Goal: Information Seeking & Learning: Learn about a topic

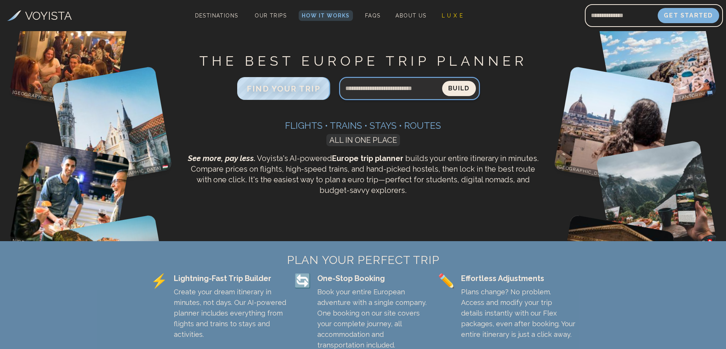
click at [361, 82] on input "Search query" at bounding box center [390, 88] width 103 height 18
type input "**********"
click at [442, 81] on button "Build" at bounding box center [459, 88] width 34 height 15
click at [456, 91] on button "Build" at bounding box center [458, 88] width 35 height 16
click at [326, 9] on div "VOYISTA Destinations Our Trips How It Works FAQs About Us L U X E Get Started" at bounding box center [363, 15] width 726 height 31
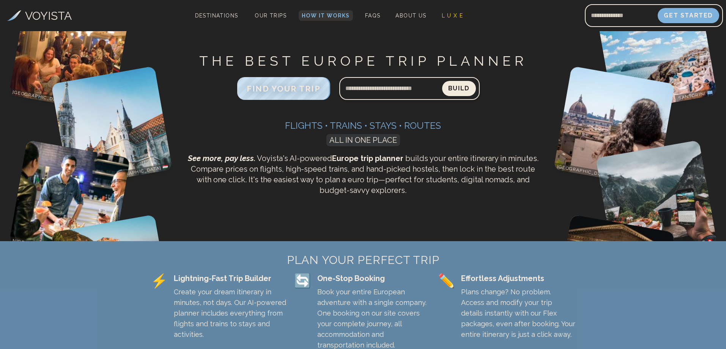
click at [324, 12] on link "How It Works" at bounding box center [326, 15] width 54 height 11
click at [391, 92] on input "Search query" at bounding box center [390, 88] width 103 height 18
click at [633, 51] on img at bounding box center [656, 52] width 121 height 121
click at [605, 14] on input "Email address" at bounding box center [621, 15] width 73 height 18
click at [369, 17] on span "FAQs" at bounding box center [373, 16] width 16 height 6
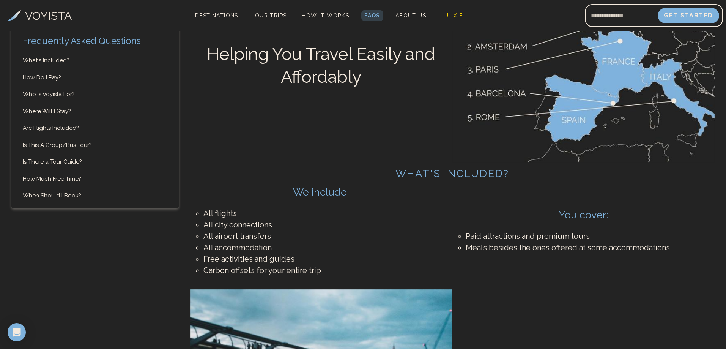
scroll to position [190, 0]
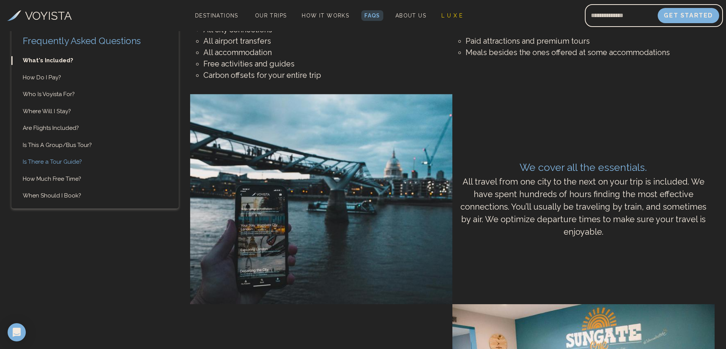
click at [70, 164] on link "Is There a Tour Guide?" at bounding box center [94, 162] width 167 height 9
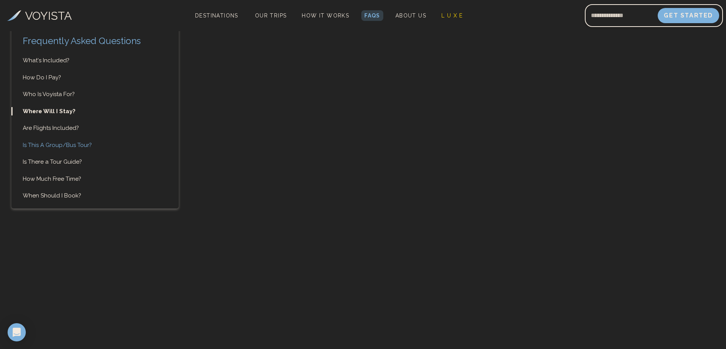
scroll to position [1745, 0]
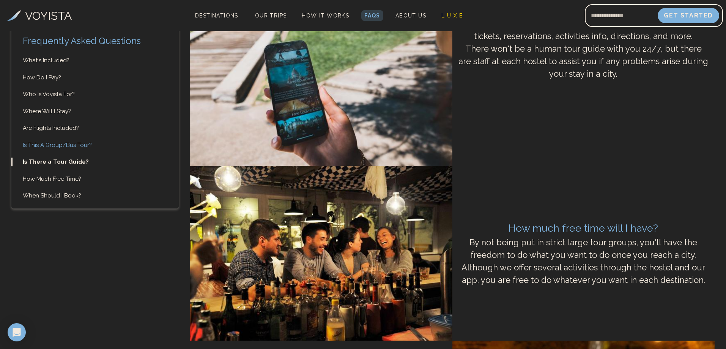
click at [59, 147] on link "Is This A Group/Bus Tour?" at bounding box center [94, 145] width 167 height 9
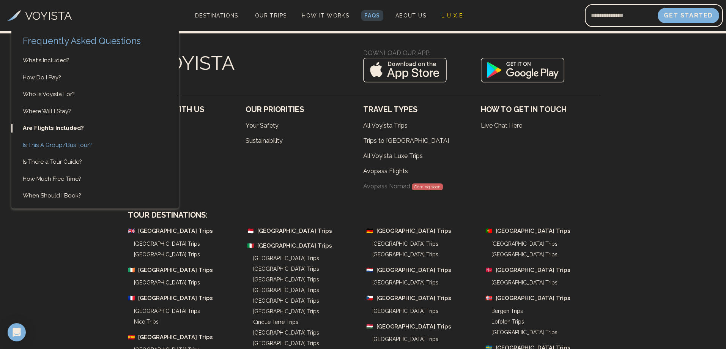
scroll to position [2454, 0]
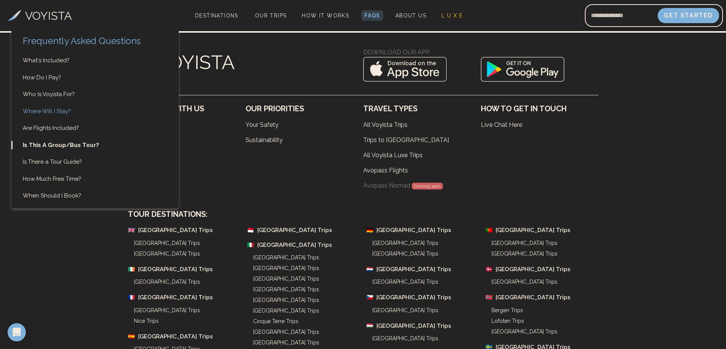
click at [52, 114] on link "Where Will I Stay?" at bounding box center [94, 111] width 167 height 9
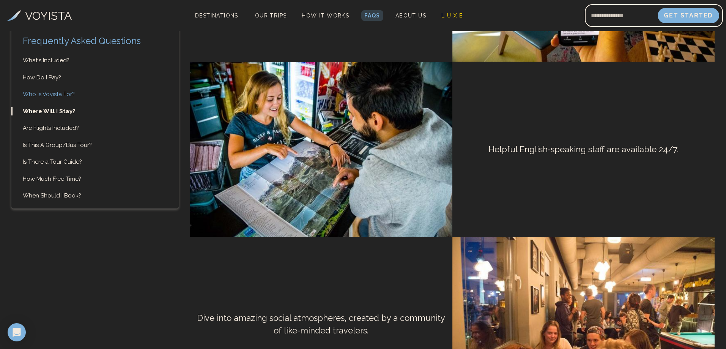
scroll to position [1218, 0]
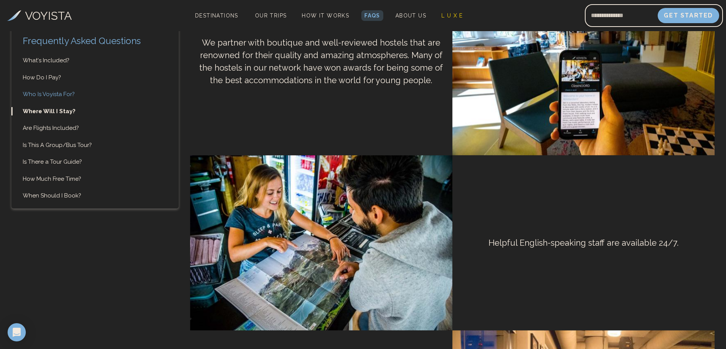
click at [54, 96] on link "Who Is Voyista For?" at bounding box center [94, 94] width 167 height 9
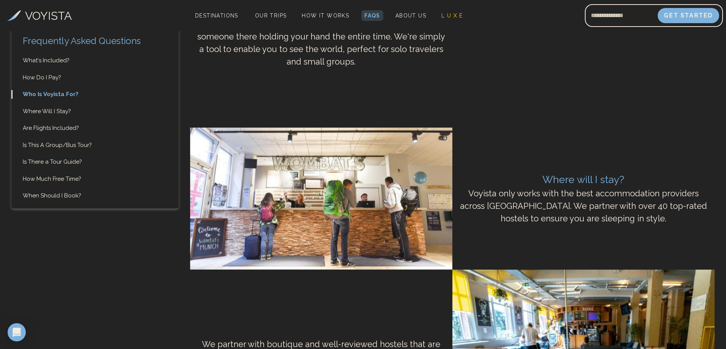
scroll to position [1008, 0]
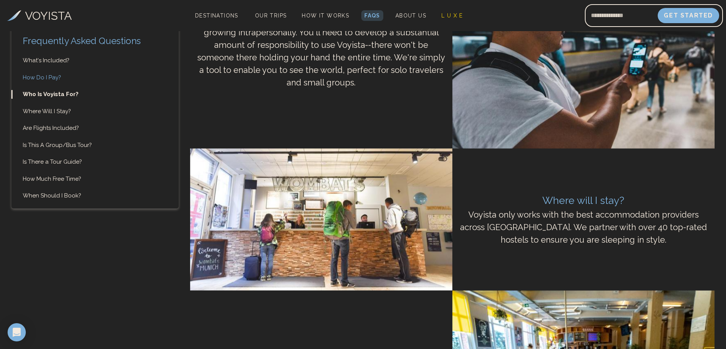
click at [52, 75] on link "How Do I Pay?" at bounding box center [94, 77] width 167 height 9
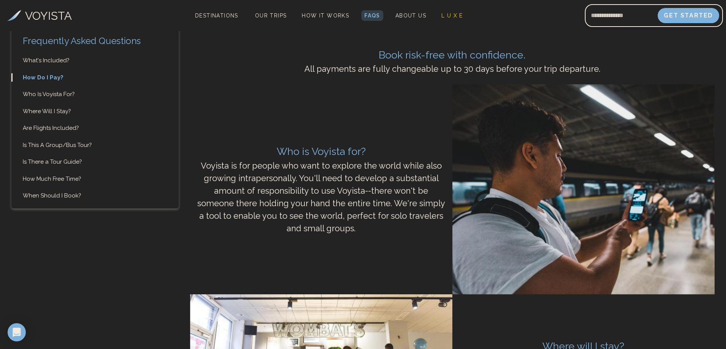
scroll to position [850, 0]
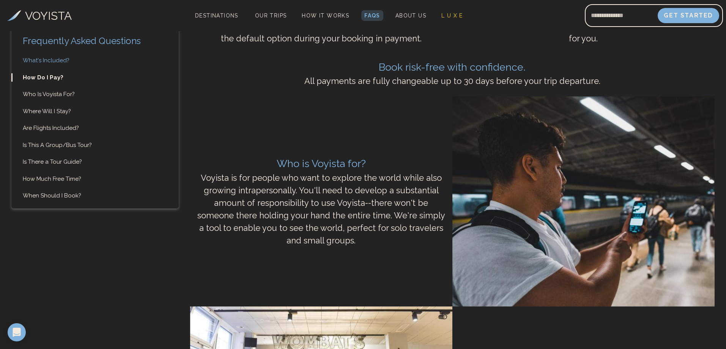
click at [59, 60] on link "What's Included?" at bounding box center [94, 60] width 167 height 9
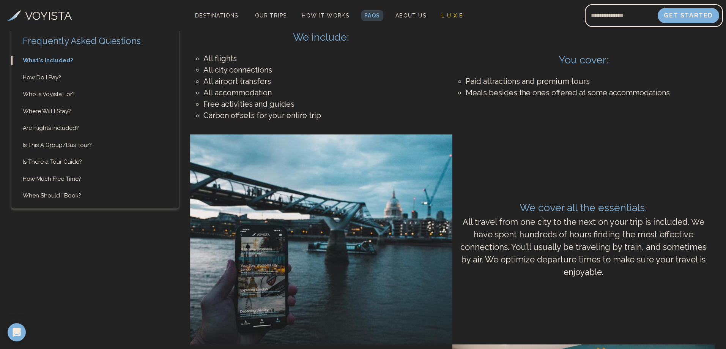
scroll to position [174, 0]
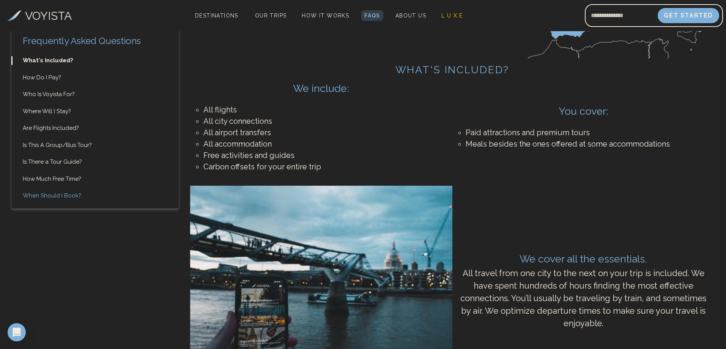
click at [43, 197] on link "When Should I Book?" at bounding box center [94, 195] width 167 height 9
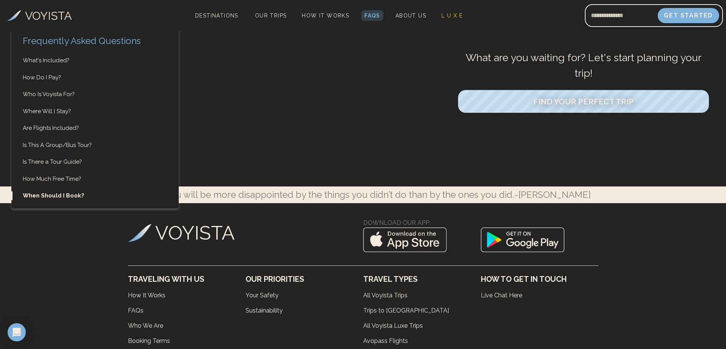
scroll to position [3208, 0]
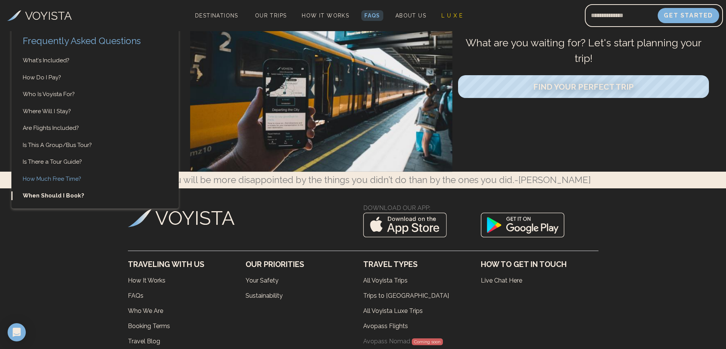
click at [47, 178] on link "How Much Free Time?" at bounding box center [94, 179] width 167 height 9
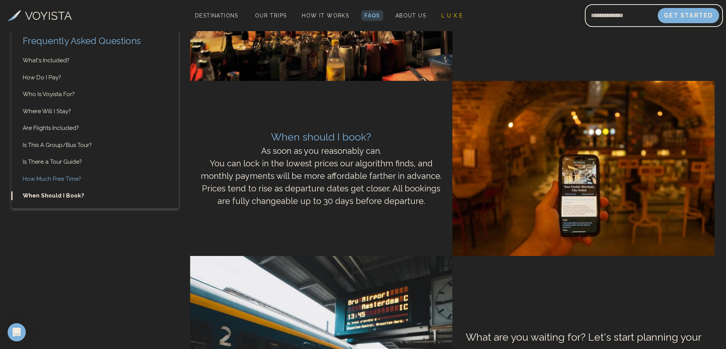
scroll to position [2882, 0]
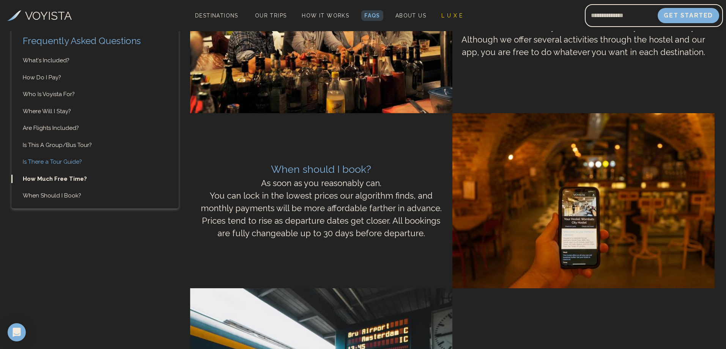
click at [54, 162] on link "Is There a Tour Guide?" at bounding box center [94, 162] width 167 height 9
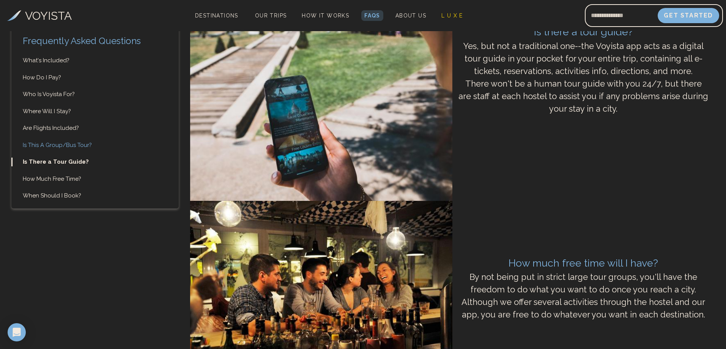
click at [66, 146] on link "Is This A Group/Bus Tour?" at bounding box center [94, 145] width 167 height 9
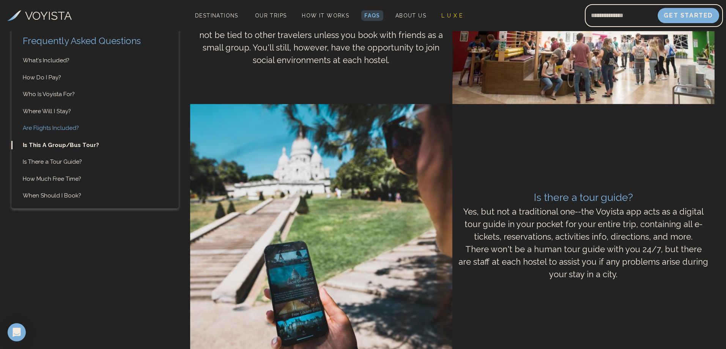
click at [62, 127] on link "Are Flights Included?" at bounding box center [94, 128] width 167 height 9
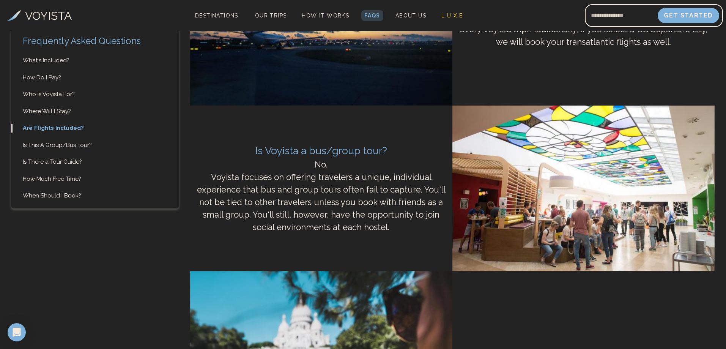
scroll to position [2287, 0]
click at [63, 126] on link "Are Flights Included?" at bounding box center [94, 128] width 167 height 9
click at [62, 128] on link "Are Flights Included?" at bounding box center [94, 128] width 167 height 9
click at [60, 111] on link "Where Will I Stay?" at bounding box center [94, 111] width 167 height 9
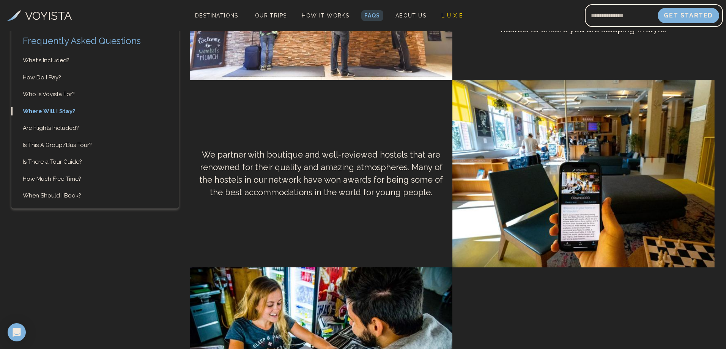
scroll to position [1218, 0]
click at [54, 96] on link "Who Is Voyista For?" at bounding box center [94, 94] width 167 height 9
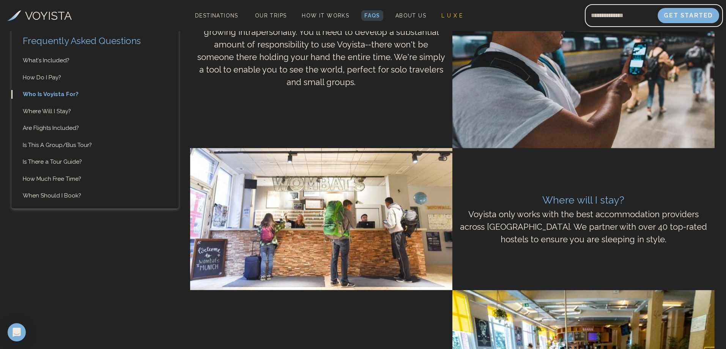
scroll to position [1008, 0]
click at [36, 78] on link "How Do I Pay?" at bounding box center [94, 77] width 167 height 9
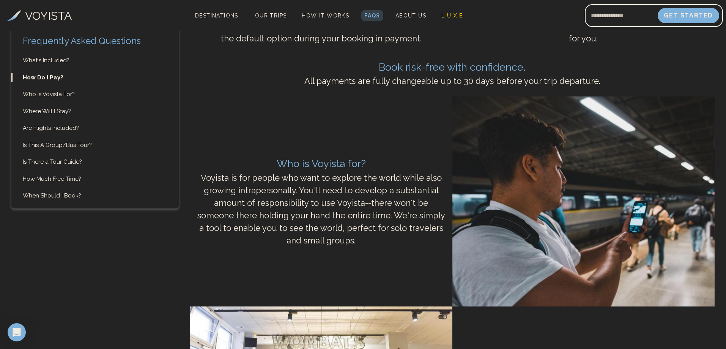
click at [41, 65] on ul "What's Included? How Do I Pay? Who Is Voyista For? Where Will I Stay? Are Fligh…" at bounding box center [94, 128] width 167 height 144
click at [43, 63] on link "What's Included?" at bounding box center [94, 60] width 167 height 9
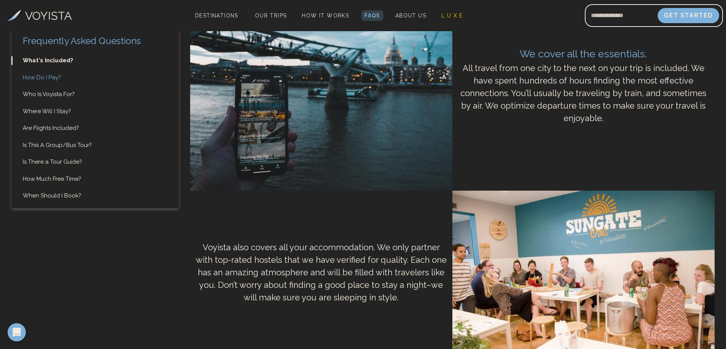
scroll to position [174, 0]
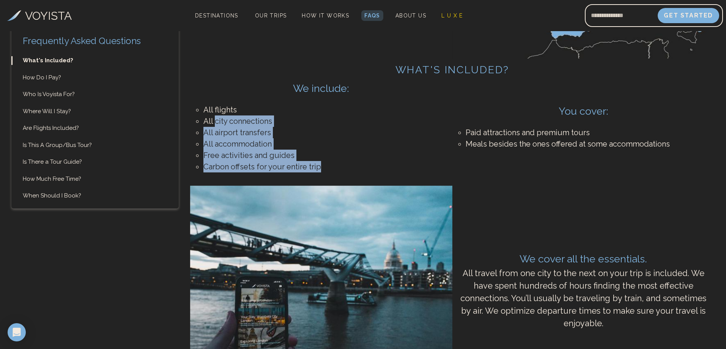
drag, startPoint x: 287, startPoint y: 128, endPoint x: 318, endPoint y: 166, distance: 49.5
click at [318, 166] on ul "All flights All city connections All airport transfers All accommodation Free a…" at bounding box center [321, 138] width 251 height 84
click at [294, 168] on li "Carbon offsets for your entire trip" at bounding box center [321, 166] width 236 height 11
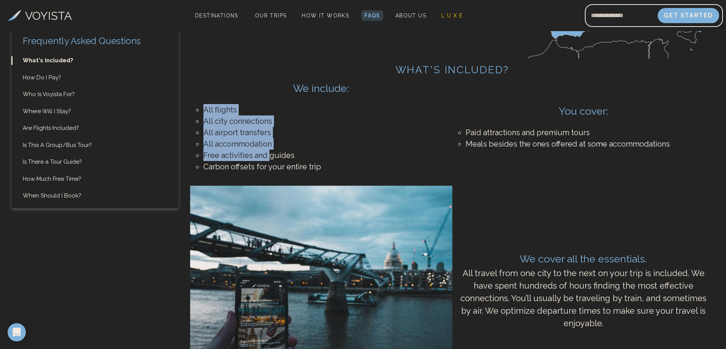
drag, startPoint x: 204, startPoint y: 108, endPoint x: 271, endPoint y: 155, distance: 81.7
click at [271, 155] on ul "All flights All city connections All airport transfers All accommodation Free a…" at bounding box center [321, 138] width 251 height 84
click at [271, 156] on li "Free activities and guides" at bounding box center [321, 155] width 236 height 11
drag, startPoint x: 272, startPoint y: 157, endPoint x: 293, endPoint y: 126, distance: 37.3
click at [199, 118] on ul "All flights All city connections All airport transfers All accommodation Free a…" at bounding box center [321, 138] width 251 height 84
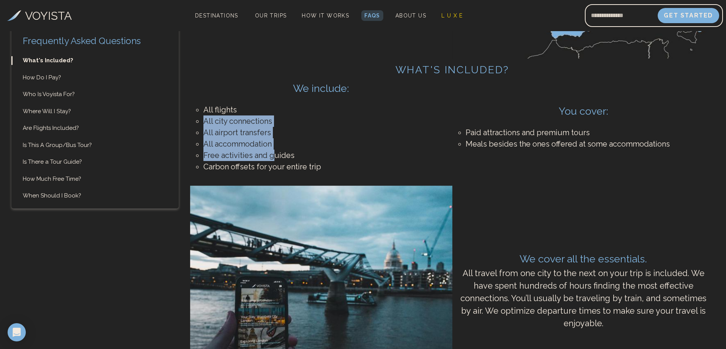
click at [240, 135] on li "All airport transfers" at bounding box center [321, 132] width 236 height 11
drag, startPoint x: 201, startPoint y: 121, endPoint x: 271, endPoint y: 156, distance: 77.9
click at [271, 156] on ul "All flights All city connections All airport transfers All accommodation Free a…" at bounding box center [321, 138] width 251 height 84
click at [271, 156] on li "Free activities and guides" at bounding box center [321, 155] width 236 height 11
drag, startPoint x: 204, startPoint y: 120, endPoint x: 274, endPoint y: 155, distance: 78.3
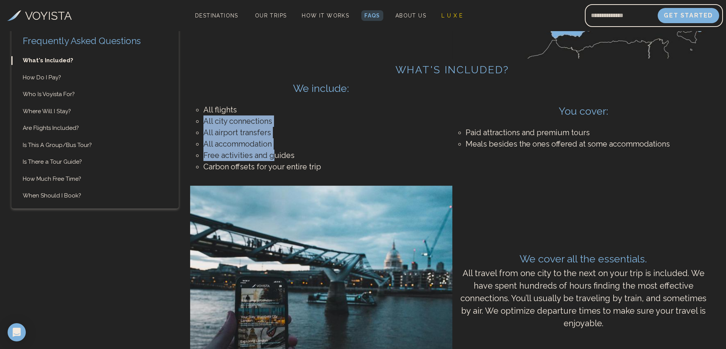
click at [274, 155] on ul "All flights All city connections All airport transfers All accommodation Free a…" at bounding box center [321, 138] width 251 height 84
click at [273, 155] on li "Free activities and guides" at bounding box center [321, 155] width 236 height 11
drag, startPoint x: 273, startPoint y: 155, endPoint x: 220, endPoint y: 128, distance: 59.6
click at [220, 128] on ul "All flights All city connections All airport transfers All accommodation Free a…" at bounding box center [321, 138] width 251 height 84
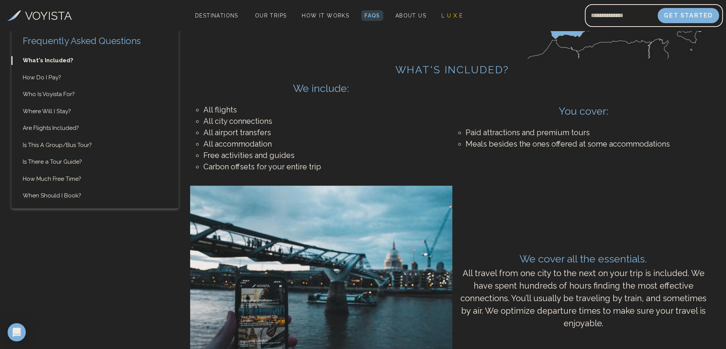
click at [213, 124] on li "All city connections" at bounding box center [321, 120] width 236 height 11
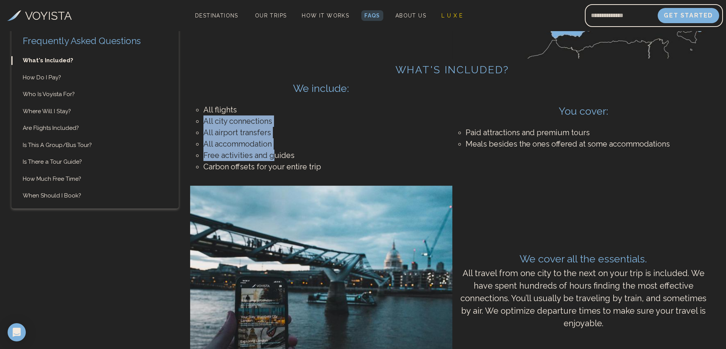
drag, startPoint x: 203, startPoint y: 117, endPoint x: 274, endPoint y: 157, distance: 82.3
click at [274, 157] on ul "All flights All city connections All airport transfers All accommodation Free a…" at bounding box center [321, 138] width 251 height 84
click at [274, 157] on li "Free activities and guides" at bounding box center [321, 155] width 236 height 11
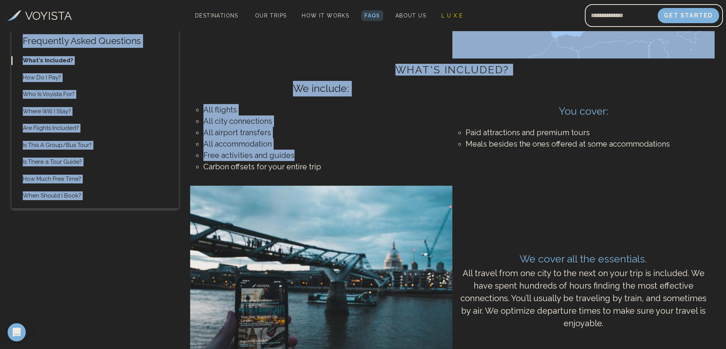
drag, startPoint x: 274, startPoint y: 157, endPoint x: 183, endPoint y: 125, distance: 96.3
click at [205, 131] on li "All airport transfers" at bounding box center [321, 132] width 236 height 11
click at [205, 126] on li "All city connections" at bounding box center [321, 120] width 236 height 11
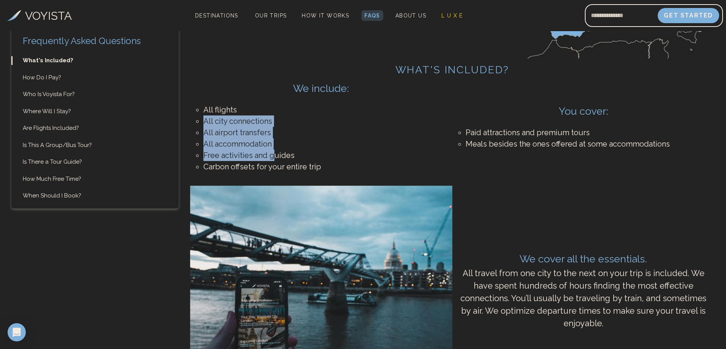
drag, startPoint x: 204, startPoint y: 121, endPoint x: 271, endPoint y: 155, distance: 75.4
click at [271, 155] on ul "All flights All city connections All airport transfers All accommodation Free a…" at bounding box center [321, 138] width 251 height 84
click at [276, 154] on li "Free activities and guides" at bounding box center [321, 155] width 236 height 11
click at [275, 156] on li "Free activities and guides" at bounding box center [321, 155] width 236 height 11
drag, startPoint x: 273, startPoint y: 157, endPoint x: 200, endPoint y: 122, distance: 80.5
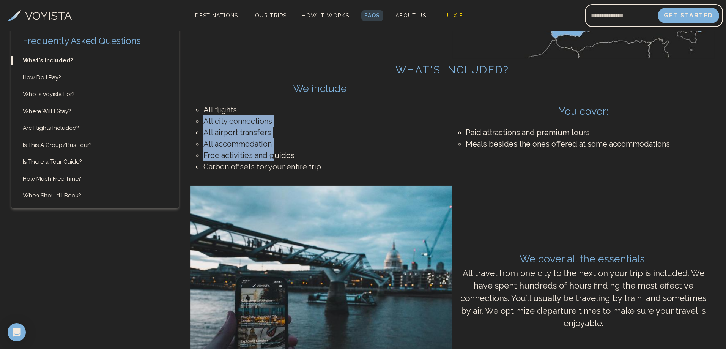
click at [200, 122] on ul "All flights All city connections All airport transfers All accommodation Free a…" at bounding box center [321, 138] width 251 height 84
click at [205, 117] on li "All city connections" at bounding box center [321, 120] width 236 height 11
drag, startPoint x: 203, startPoint y: 120, endPoint x: 272, endPoint y: 157, distance: 78.3
click at [272, 157] on ul "All flights All city connections All airport transfers All accommodation Free a…" at bounding box center [321, 138] width 251 height 84
click at [272, 157] on li "Free activities and guides" at bounding box center [321, 155] width 236 height 11
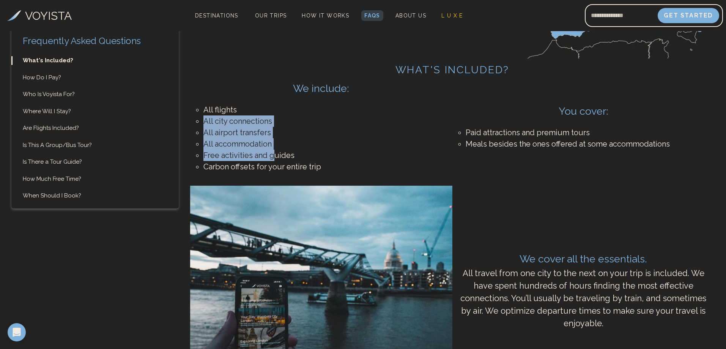
drag, startPoint x: 272, startPoint y: 157, endPoint x: 199, endPoint y: 122, distance: 81.2
click at [199, 122] on ul "All flights All city connections All airport transfers All accommodation Free a…" at bounding box center [321, 138] width 251 height 84
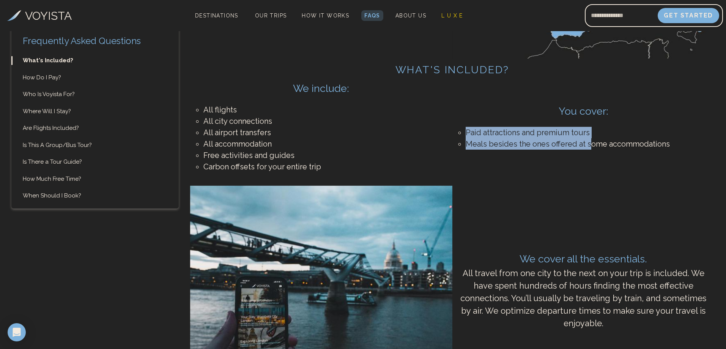
drag, startPoint x: 465, startPoint y: 129, endPoint x: 588, endPoint y: 147, distance: 125.0
click at [588, 147] on ul "Paid attractions and premium tours Meals besides the ones offered at some accom…" at bounding box center [583, 138] width 251 height 38
click at [590, 147] on li "Meals besides the ones offered at some accommodations" at bounding box center [584, 143] width 236 height 11
drag, startPoint x: 593, startPoint y: 148, endPoint x: 456, endPoint y: 130, distance: 138.2
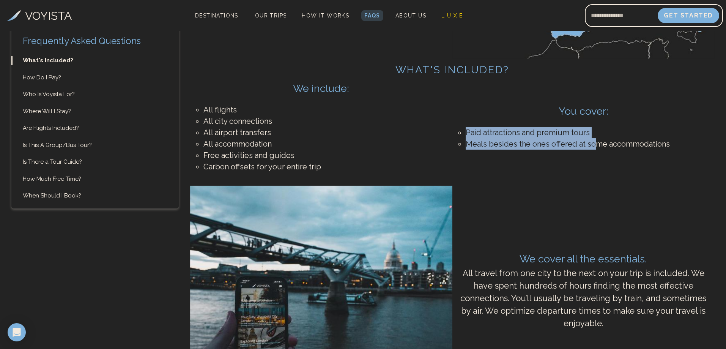
click at [456, 130] on div "You cover: Paid attractions and premium tours Meals besides the ones offered at…" at bounding box center [584, 130] width 262 height 65
click at [470, 134] on li "Paid attractions and premium tours" at bounding box center [584, 132] width 236 height 11
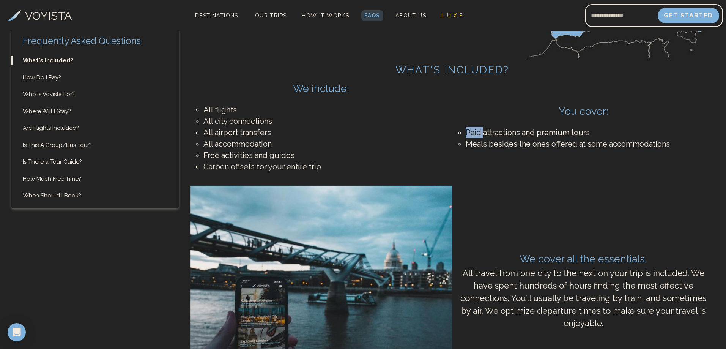
click at [470, 134] on li "Paid attractions and premium tours" at bounding box center [584, 132] width 236 height 11
click at [466, 140] on li "Meals besides the ones offered at some accommodations" at bounding box center [584, 143] width 236 height 11
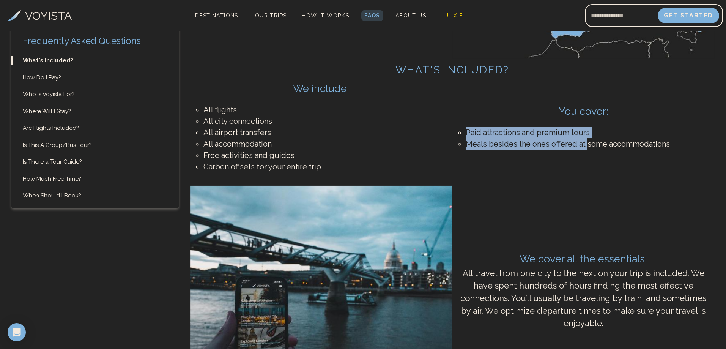
drag, startPoint x: 587, startPoint y: 144, endPoint x: 467, endPoint y: 132, distance: 120.2
click at [464, 130] on ul "Paid attractions and premium tours Meals besides the ones offered at some accom…" at bounding box center [583, 138] width 251 height 38
click at [468, 132] on li "Paid attractions and premium tours" at bounding box center [584, 132] width 236 height 11
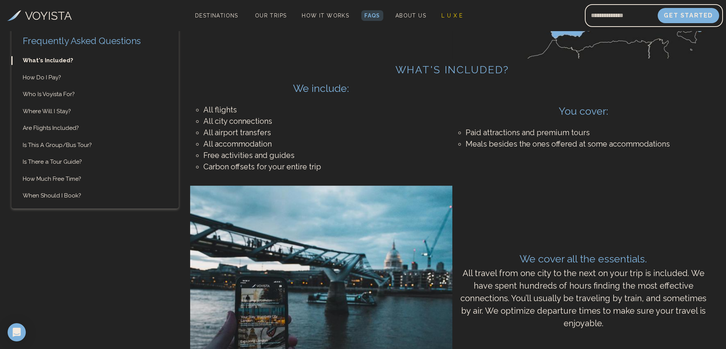
drag, startPoint x: 531, startPoint y: 144, endPoint x: 500, endPoint y: 139, distance: 31.9
click at [530, 144] on li "Meals besides the ones offered at some accommodations" at bounding box center [584, 143] width 236 height 11
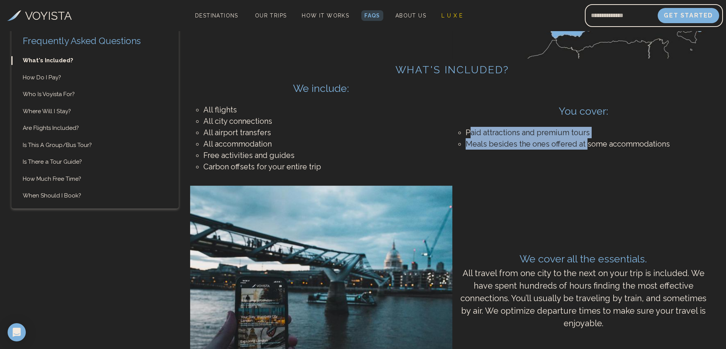
drag, startPoint x: 470, startPoint y: 136, endPoint x: 587, endPoint y: 145, distance: 116.9
click at [587, 145] on ul "Paid attractions and premium tours Meals besides the ones offered at some accom…" at bounding box center [583, 138] width 251 height 38
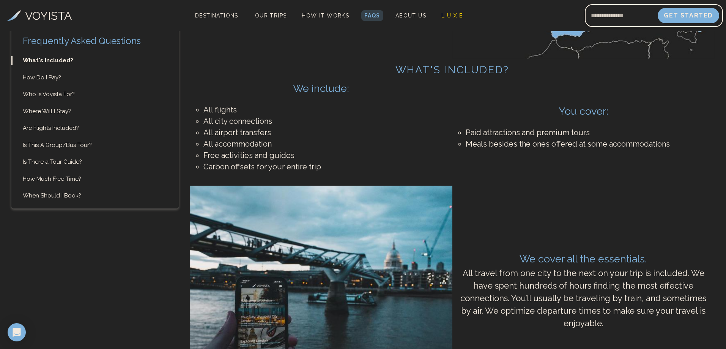
click at [589, 145] on li "Meals besides the ones offered at some accommodations" at bounding box center [584, 143] width 236 height 11
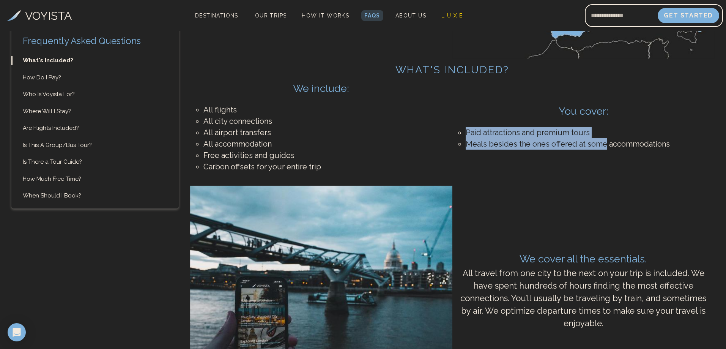
drag, startPoint x: 589, startPoint y: 144, endPoint x: 473, endPoint y: 136, distance: 116.1
click at [473, 136] on ul "Paid attractions and premium tours Meals besides the ones offered at some accom…" at bounding box center [583, 138] width 251 height 38
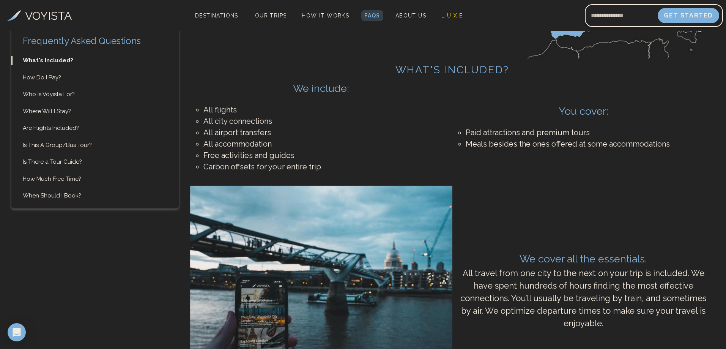
click at [267, 134] on li "All airport transfers" at bounding box center [321, 132] width 236 height 11
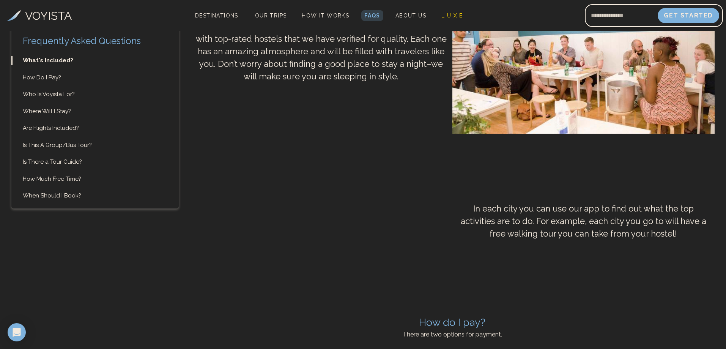
scroll to position [668, 0]
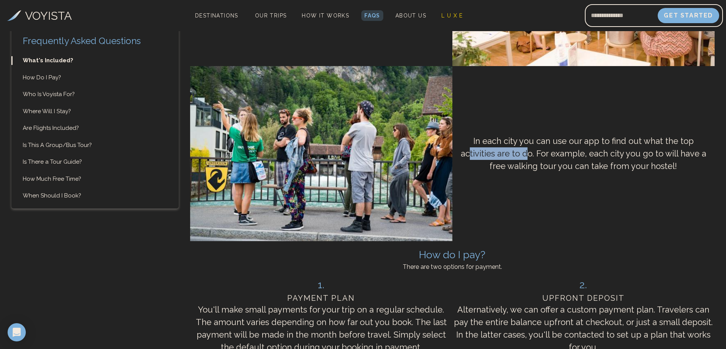
drag, startPoint x: 471, startPoint y: 148, endPoint x: 527, endPoint y: 148, distance: 55.8
click at [527, 148] on p "In each city you can use our app to find out what the top activities are to do.…" at bounding box center [584, 153] width 262 height 49
click at [498, 147] on p "In each city you can use our app to find out what the top activities are to do.…" at bounding box center [584, 153] width 262 height 49
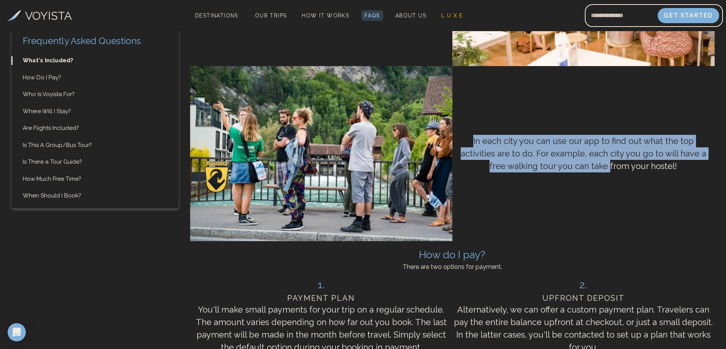
drag, startPoint x: 474, startPoint y: 142, endPoint x: 610, endPoint y: 164, distance: 138.1
click at [610, 164] on p "In each city you can use our app to find out what the top activities are to do.…" at bounding box center [584, 153] width 262 height 49
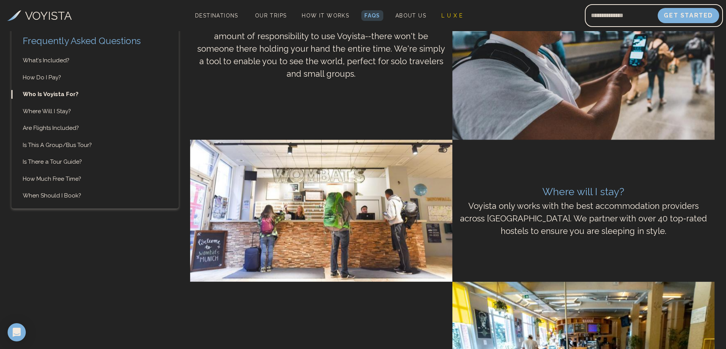
scroll to position [1161, 0]
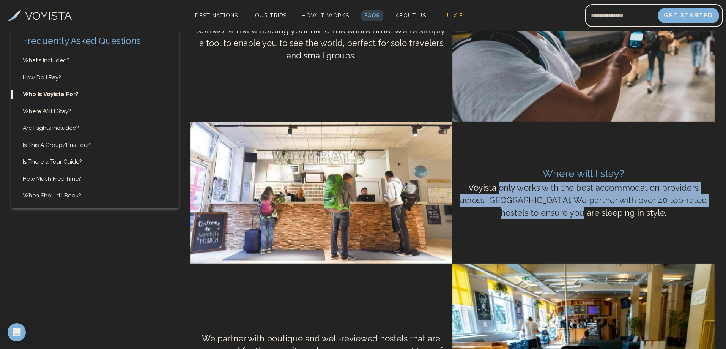
drag, startPoint x: 501, startPoint y: 188, endPoint x: 604, endPoint y: 214, distance: 106.9
click at [604, 214] on p "Voyista only works with the best accommodation providers across [GEOGRAPHIC_DAT…" at bounding box center [583, 200] width 251 height 38
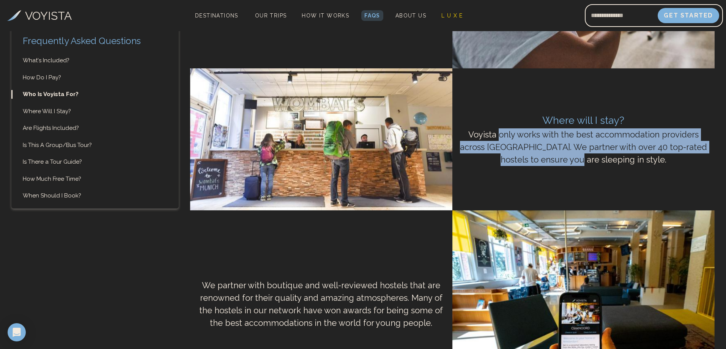
scroll to position [1351, 0]
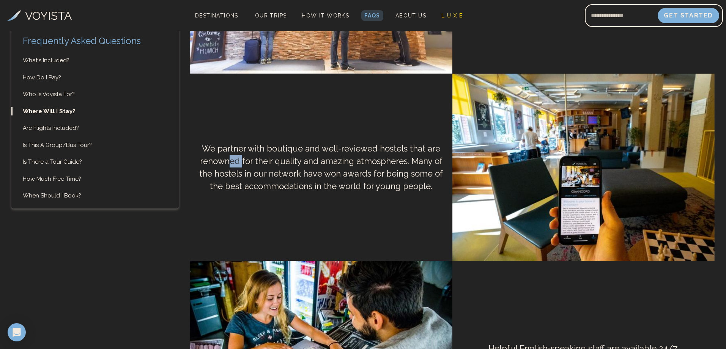
drag, startPoint x: 230, startPoint y: 158, endPoint x: 250, endPoint y: 166, distance: 21.6
click at [249, 166] on p "We partner with boutique and well-reviewed hostels that are renowned for their …" at bounding box center [321, 168] width 262 height 62
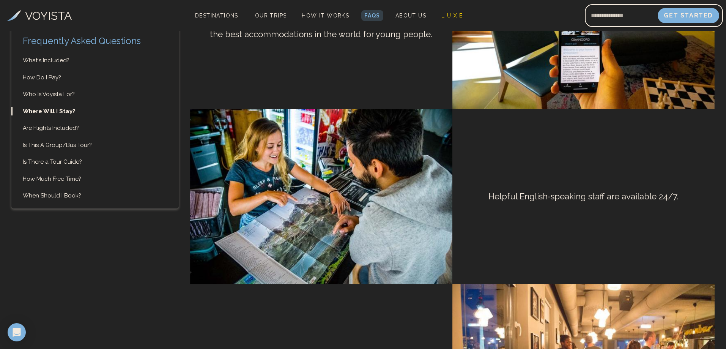
scroll to position [1617, 0]
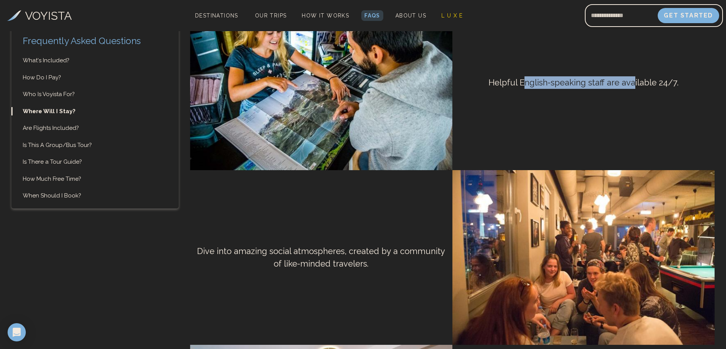
drag, startPoint x: 526, startPoint y: 83, endPoint x: 634, endPoint y: 93, distance: 108.3
click at [634, 92] on p "Helpful English-speaking staff are available 24/7." at bounding box center [584, 83] width 262 height 24
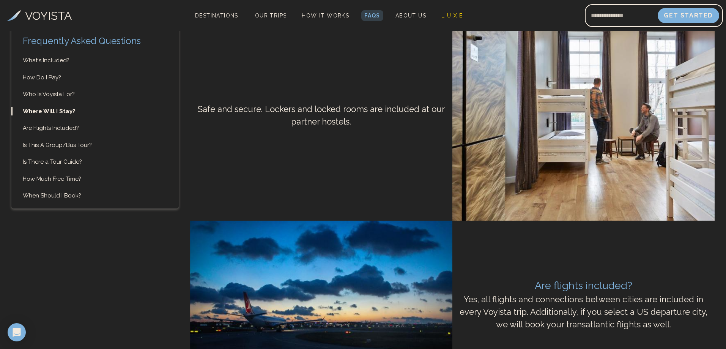
scroll to position [2073, 0]
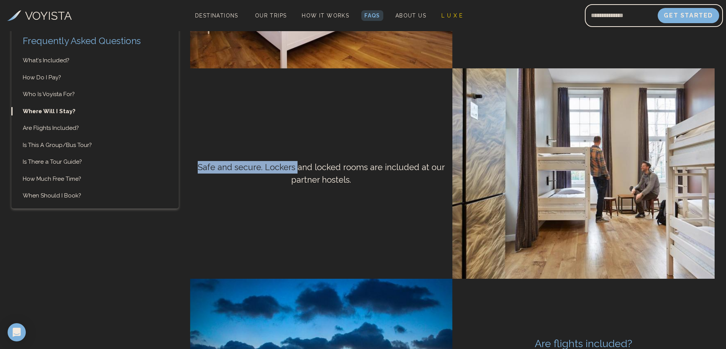
drag, startPoint x: 196, startPoint y: 167, endPoint x: 352, endPoint y: 173, distance: 156.1
click at [301, 173] on p "Safe and secure. Lockers and locked rooms are included at our partner hostels." at bounding box center [321, 173] width 262 height 36
click at [359, 172] on p "Safe and secure. Lockers and locked rooms are included at our partner hostels." at bounding box center [321, 173] width 262 height 36
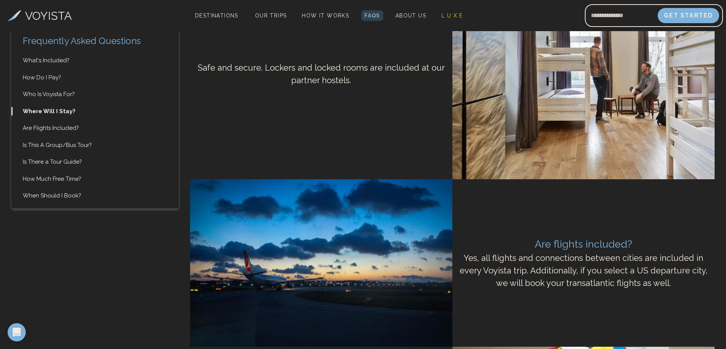
scroll to position [2224, 0]
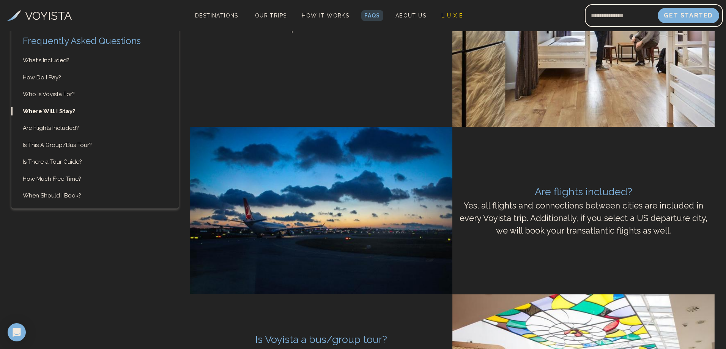
click at [544, 202] on p "Yes, all flights and connections between cities are included in every Voyista t…" at bounding box center [583, 218] width 251 height 38
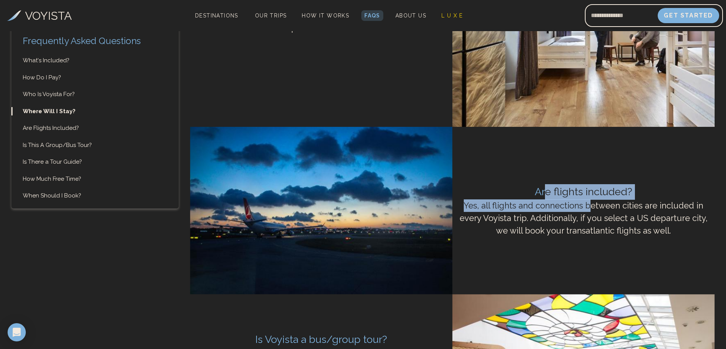
drag, startPoint x: 547, startPoint y: 192, endPoint x: 589, endPoint y: 203, distance: 43.4
click at [589, 203] on div "Are flights included? Yes, all flights and connections between cities are inclu…" at bounding box center [584, 210] width 262 height 65
click at [586, 208] on p "Yes, all flights and connections between cities are included in every Voyista t…" at bounding box center [583, 218] width 251 height 38
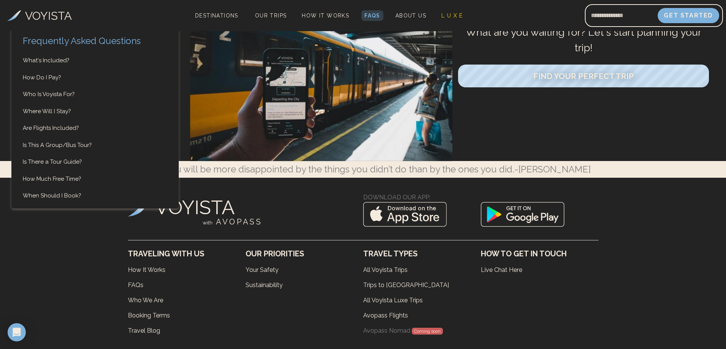
scroll to position [3439, 0]
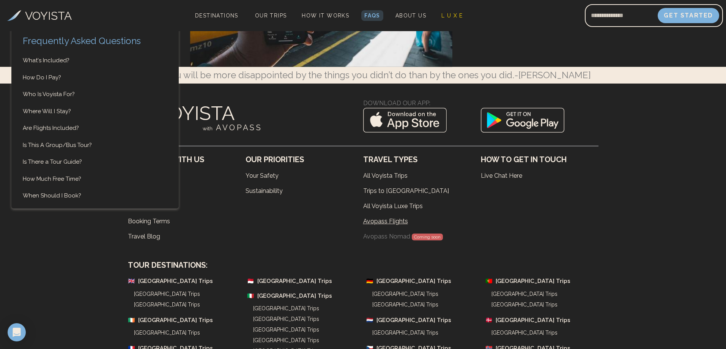
click at [387, 221] on link "Avopass Flights" at bounding box center [422, 221] width 118 height 15
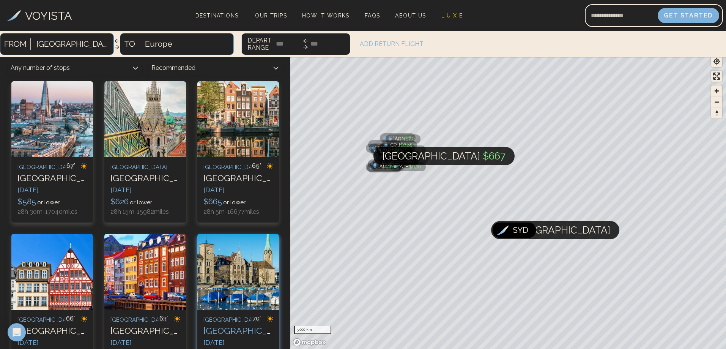
click at [237, 285] on img at bounding box center [238, 272] width 82 height 76
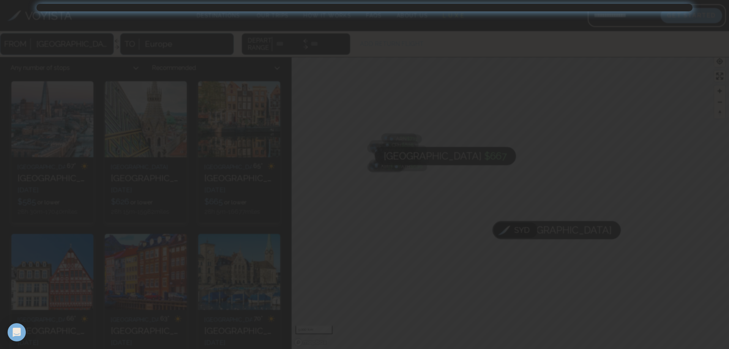
drag, startPoint x: 293, startPoint y: 162, endPoint x: 297, endPoint y: 159, distance: 4.3
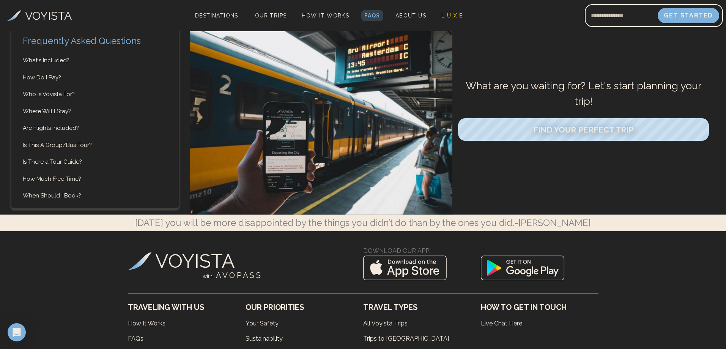
scroll to position [3287, 0]
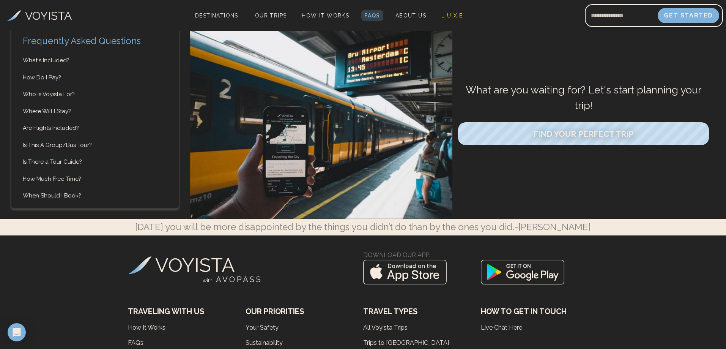
drag, startPoint x: 296, startPoint y: 231, endPoint x: 302, endPoint y: 230, distance: 6.1
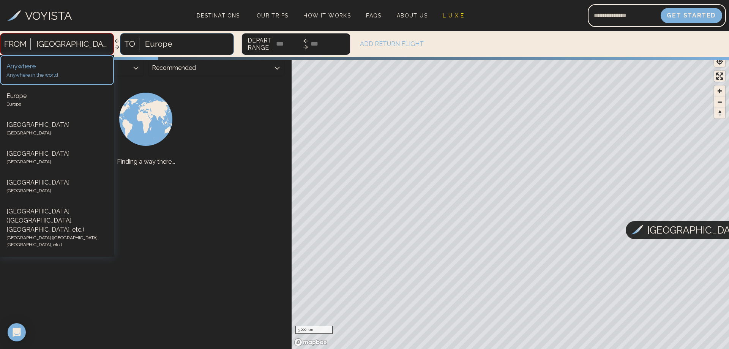
click at [39, 45] on div at bounding box center [72, 44] width 73 height 14
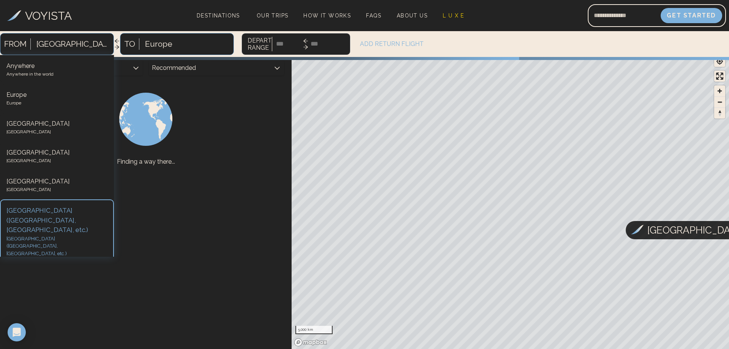
scroll to position [2, 0]
click at [35, 233] on div "[GEOGRAPHIC_DATA] ([GEOGRAPHIC_DATA], [GEOGRAPHIC_DATA], etc.)" at bounding box center [56, 244] width 101 height 22
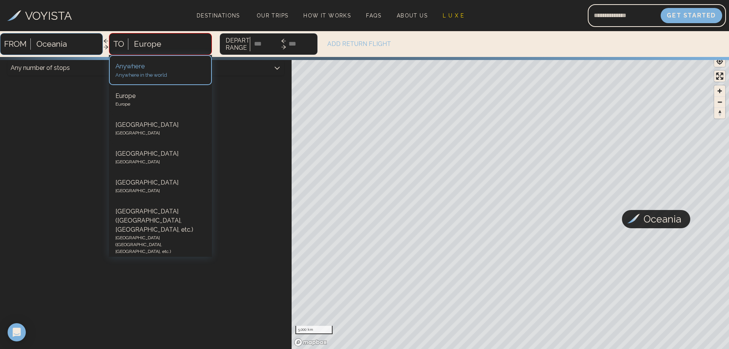
click at [182, 45] on div "Europe" at bounding box center [170, 44] width 81 height 17
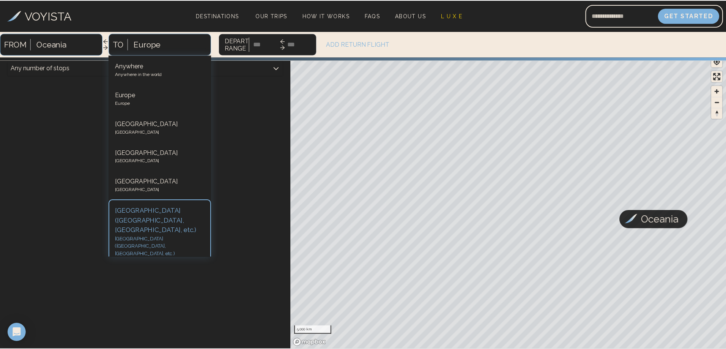
scroll to position [2, 0]
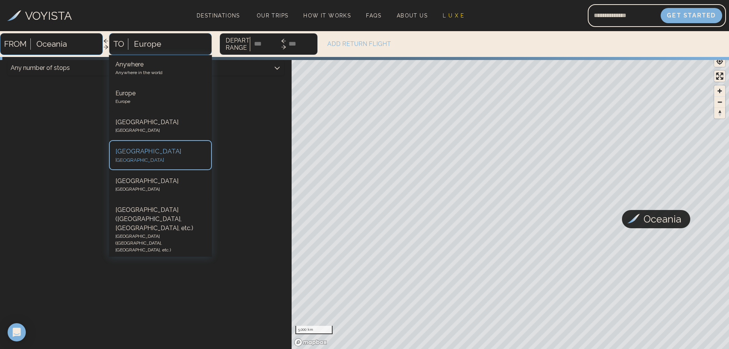
click at [148, 155] on div "[GEOGRAPHIC_DATA]" at bounding box center [160, 152] width 90 height 10
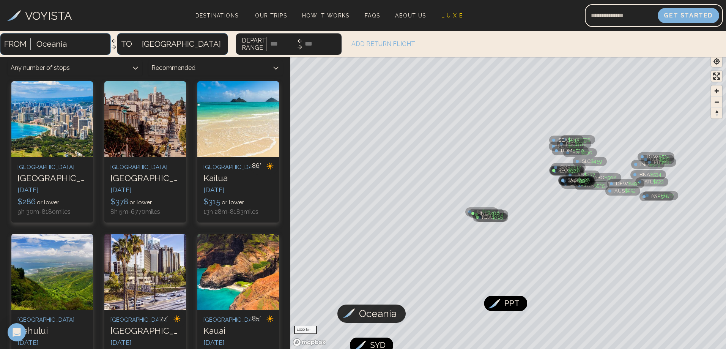
click at [358, 42] on div "ADD RETURN FLIGHT" at bounding box center [397, 43] width 103 height 9
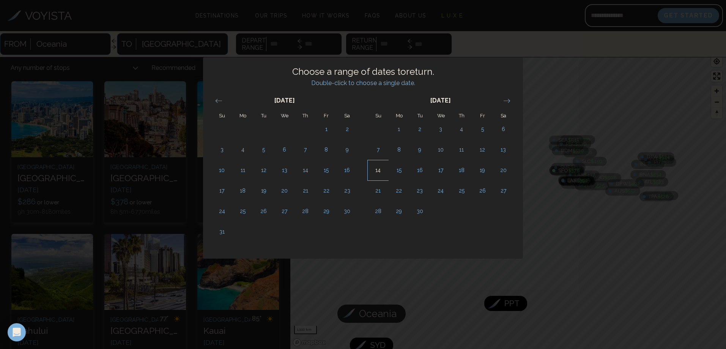
click at [375, 175] on td "14" at bounding box center [378, 170] width 21 height 21
type input "******"
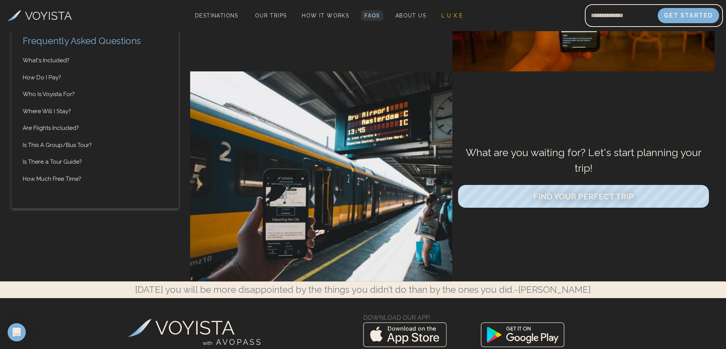
scroll to position [3212, 0]
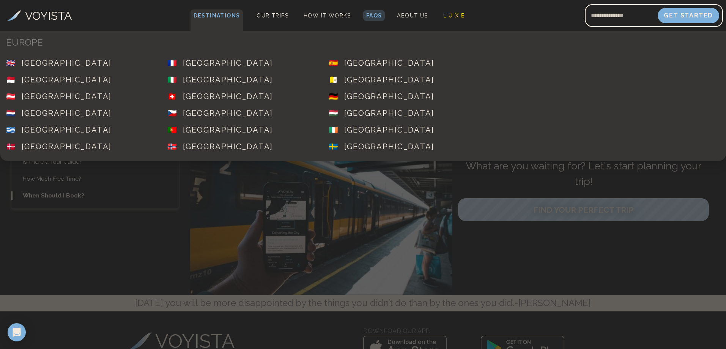
click at [206, 13] on span "Destinations" at bounding box center [217, 20] width 53 height 22
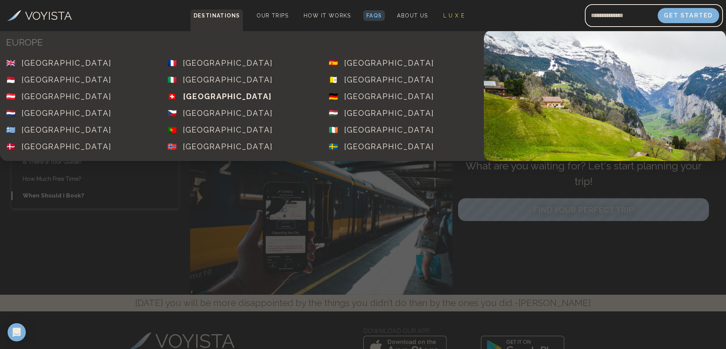
click at [200, 98] on div "[GEOGRAPHIC_DATA]" at bounding box center [227, 96] width 89 height 11
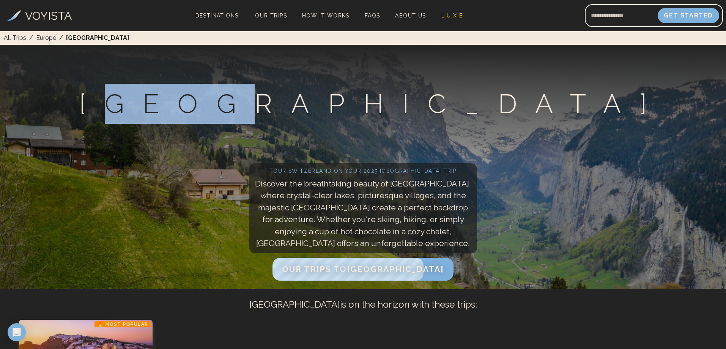
drag, startPoint x: 215, startPoint y: 103, endPoint x: 339, endPoint y: 106, distance: 124.2
click at [339, 106] on h1 "Trips to [GEOGRAPHIC_DATA]" at bounding box center [372, 104] width 587 height 40
click at [349, 107] on h1 "Trips to [GEOGRAPHIC_DATA]" at bounding box center [372, 104] width 587 height 40
click at [194, 108] on h1 "Trips to [GEOGRAPHIC_DATA]" at bounding box center [372, 104] width 587 height 40
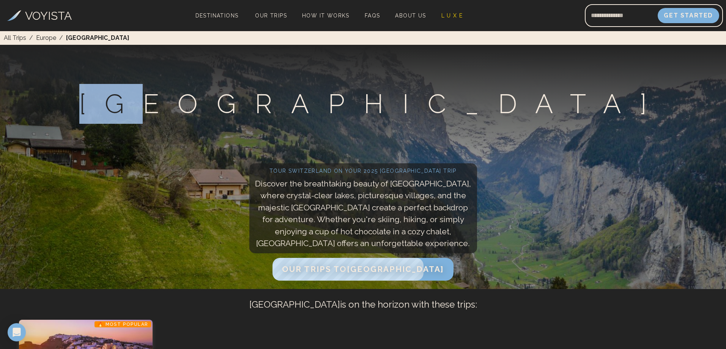
drag, startPoint x: 154, startPoint y: 107, endPoint x: 249, endPoint y: 106, distance: 95.3
click at [249, 106] on div "Trips to [GEOGRAPHIC_DATA]" at bounding box center [363, 104] width 726 height 118
click at [254, 106] on h1 "Trips to [GEOGRAPHIC_DATA]" at bounding box center [372, 104] width 587 height 40
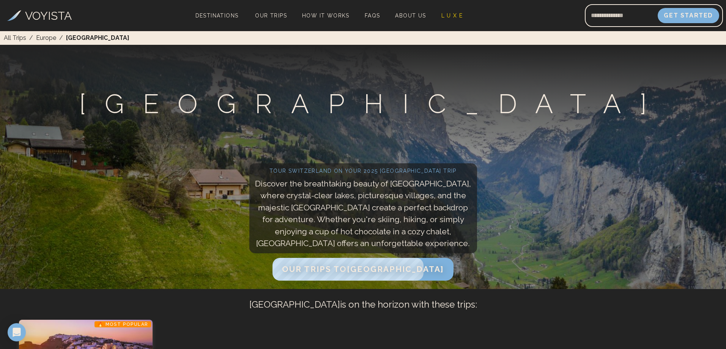
drag, startPoint x: 230, startPoint y: 106, endPoint x: 208, endPoint y: 106, distance: 21.3
click at [208, 106] on h1 "Trips to [GEOGRAPHIC_DATA]" at bounding box center [372, 104] width 587 height 40
drag, startPoint x: 210, startPoint y: 103, endPoint x: 233, endPoint y: 102, distance: 22.8
click at [233, 102] on h1 "Trips to [GEOGRAPHIC_DATA]" at bounding box center [372, 104] width 587 height 40
click at [216, 104] on h1 "Trips to [GEOGRAPHIC_DATA]" at bounding box center [372, 104] width 587 height 40
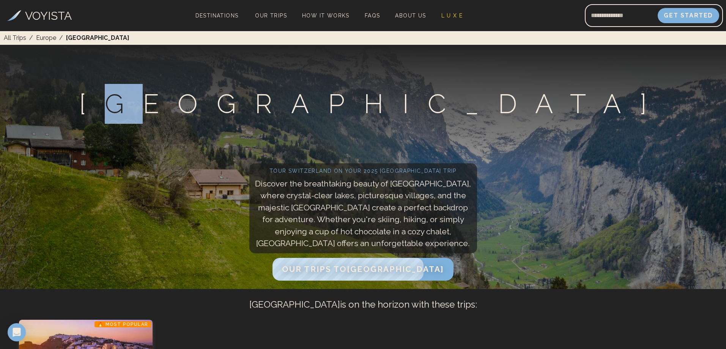
drag, startPoint x: 195, startPoint y: 104, endPoint x: 265, endPoint y: 104, distance: 70.2
click at [265, 104] on h1 "Trips to [GEOGRAPHIC_DATA]" at bounding box center [372, 104] width 587 height 40
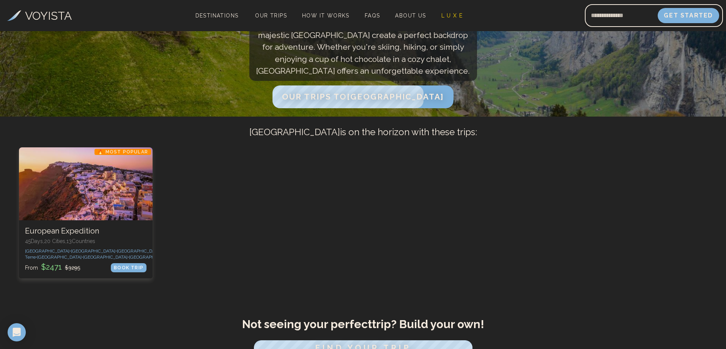
scroll to position [228, 0]
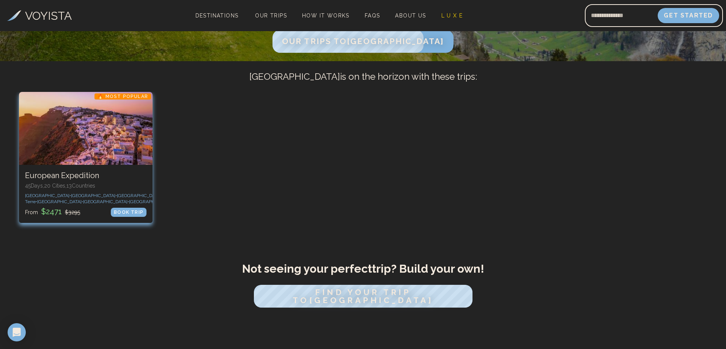
click at [109, 154] on div "1 / 1" at bounding box center [86, 128] width 134 height 73
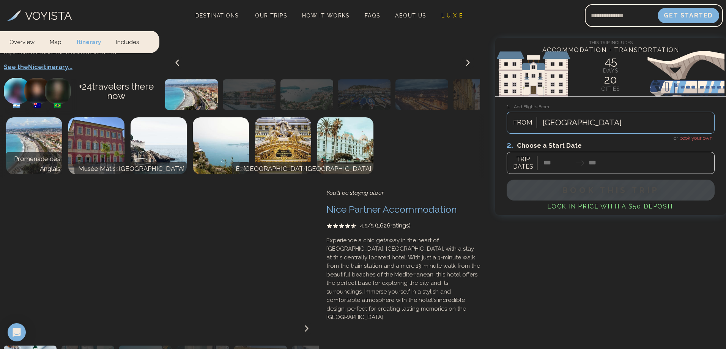
scroll to position [2012, 0]
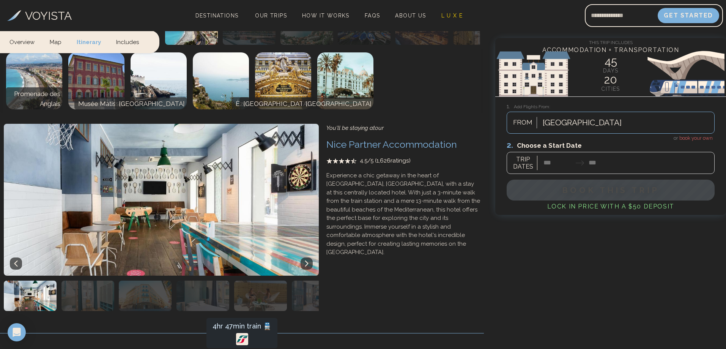
click at [293, 153] on img at bounding box center [158, 200] width 321 height 152
click at [308, 260] on icon at bounding box center [307, 263] width 6 height 6
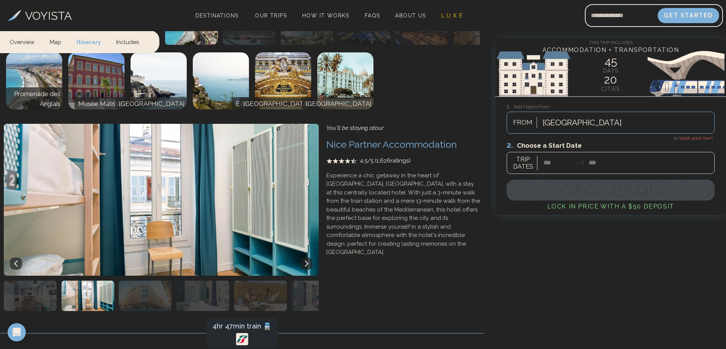
click at [307, 261] on icon at bounding box center [306, 264] width 3 height 6
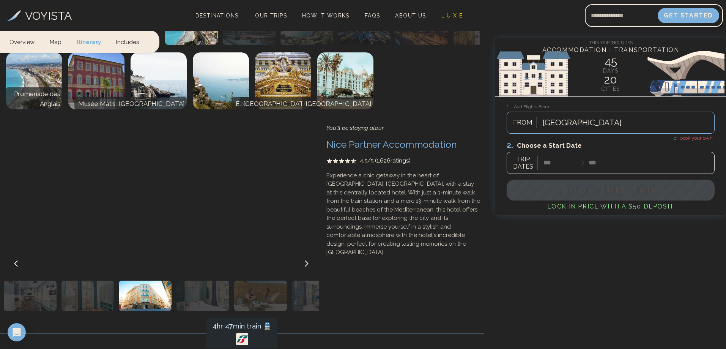
click at [307, 261] on icon at bounding box center [306, 264] width 3 height 6
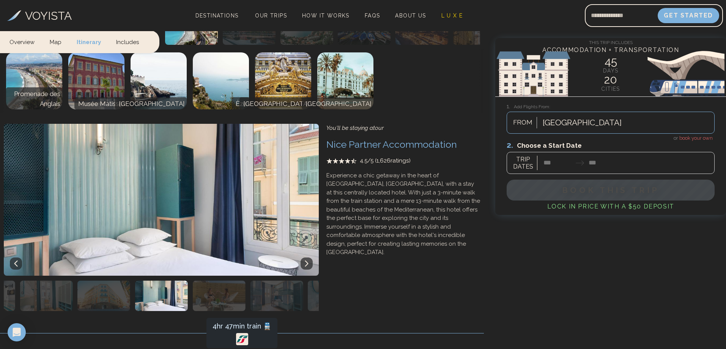
click at [307, 261] on icon at bounding box center [306, 264] width 3 height 6
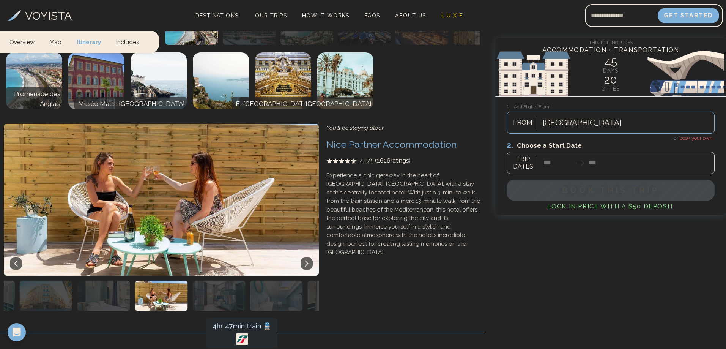
click at [67, 152] on img at bounding box center [158, 200] width 321 height 152
click at [129, 144] on img at bounding box center [158, 200] width 321 height 152
click at [310, 257] on button at bounding box center [307, 263] width 12 height 12
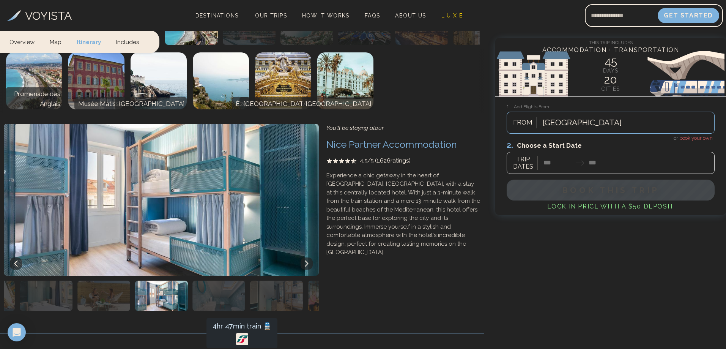
click at [310, 257] on button at bounding box center [307, 263] width 12 height 12
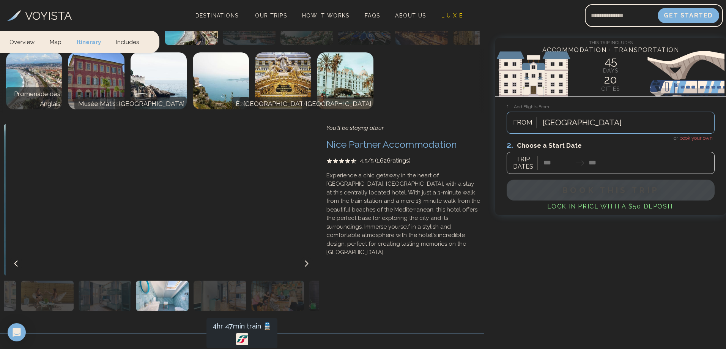
click at [308, 260] on icon at bounding box center [307, 263] width 6 height 6
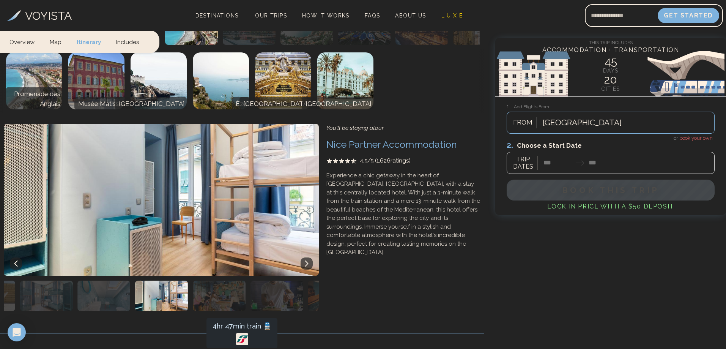
click at [306, 260] on icon at bounding box center [307, 263] width 6 height 6
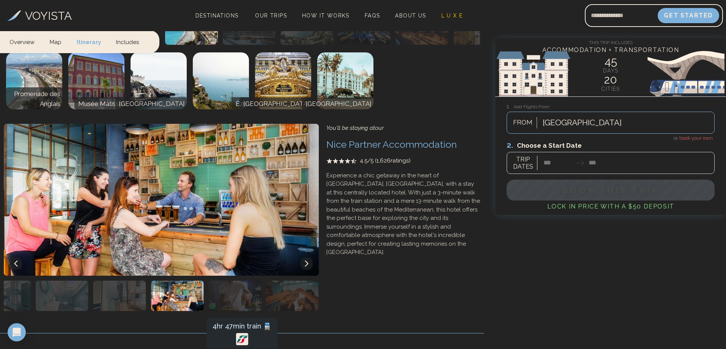
click at [306, 260] on icon at bounding box center [307, 263] width 6 height 6
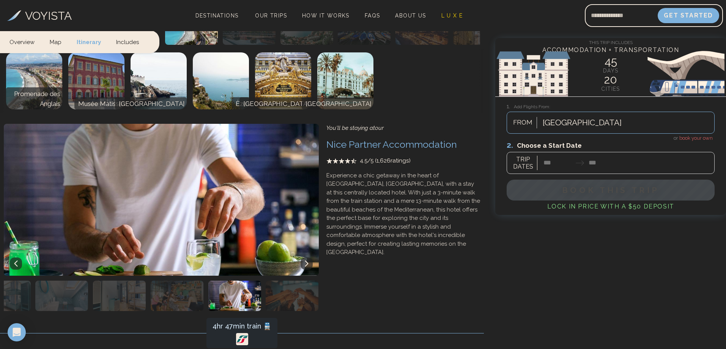
click at [303, 257] on button at bounding box center [307, 263] width 12 height 12
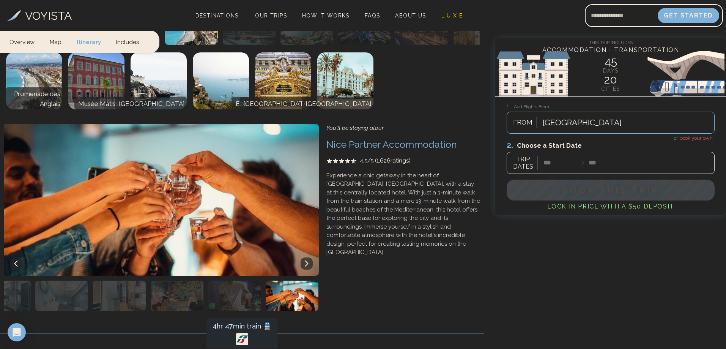
click at [304, 260] on icon at bounding box center [307, 263] width 6 height 6
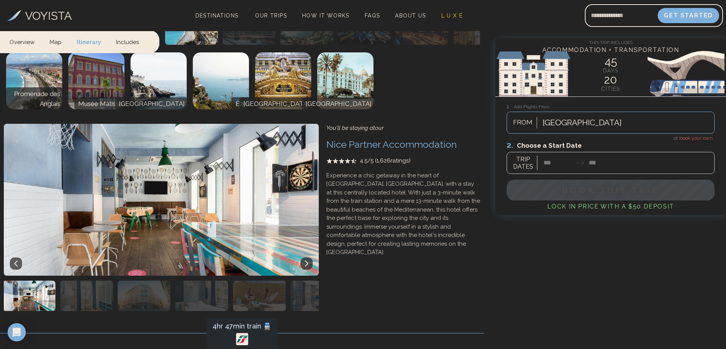
scroll to position [2202, 0]
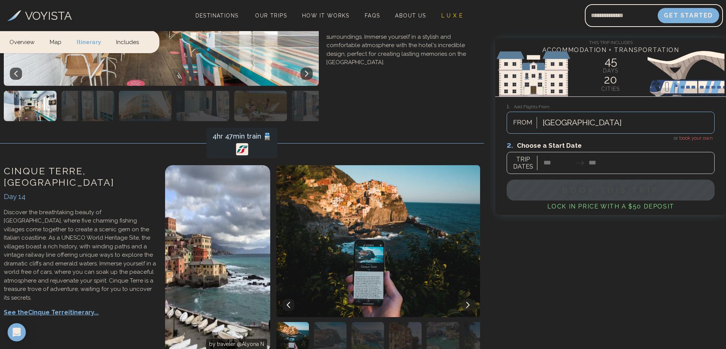
click at [468, 302] on icon at bounding box center [468, 305] width 6 height 6
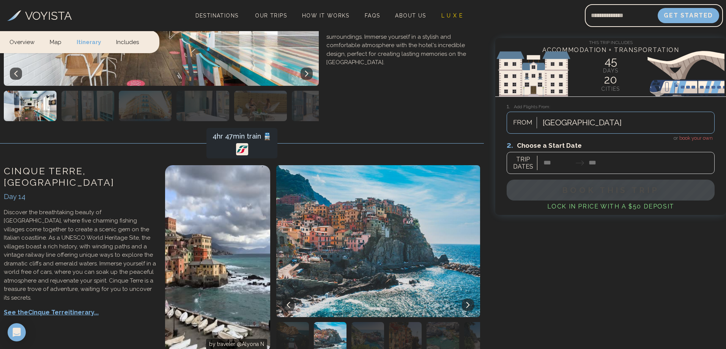
click at [471, 302] on icon at bounding box center [468, 305] width 6 height 6
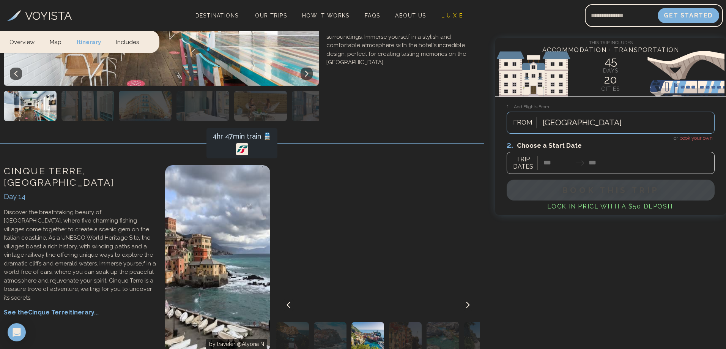
click at [470, 302] on icon at bounding box center [468, 305] width 6 height 6
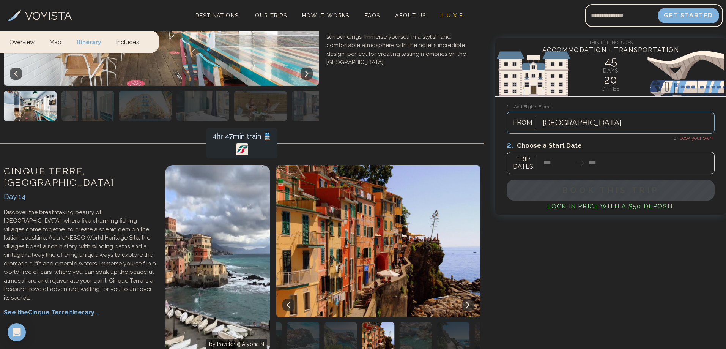
click at [470, 302] on icon at bounding box center [468, 305] width 6 height 6
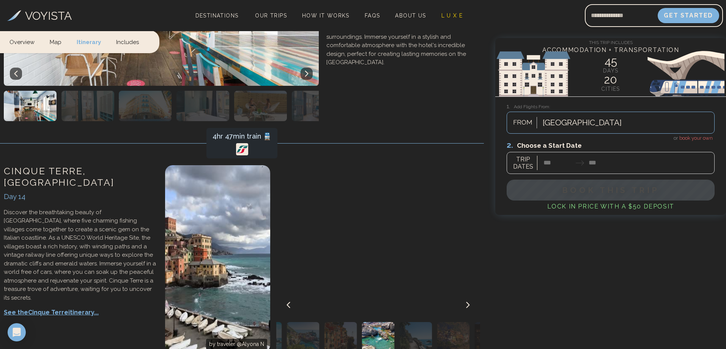
click at [470, 302] on icon at bounding box center [468, 305] width 6 height 6
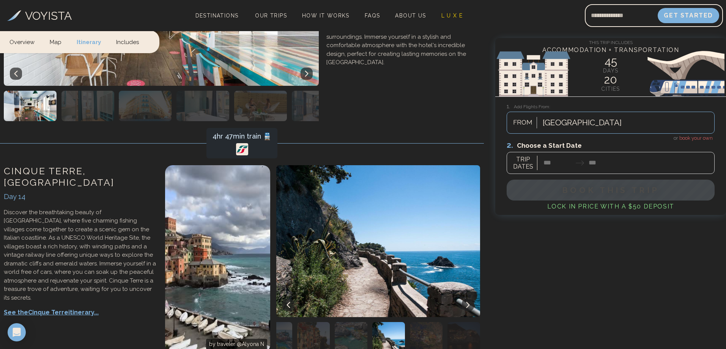
click at [470, 302] on icon at bounding box center [468, 305] width 6 height 6
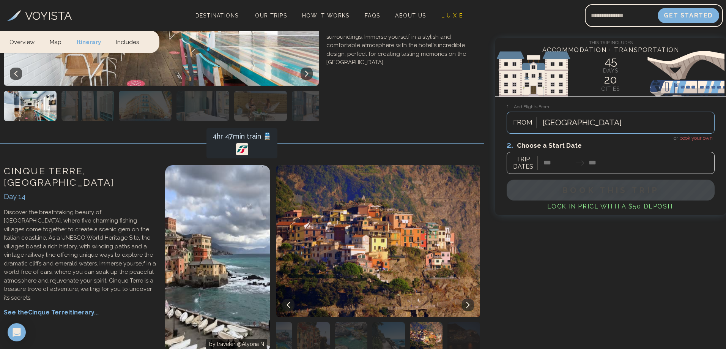
scroll to position [2391, 0]
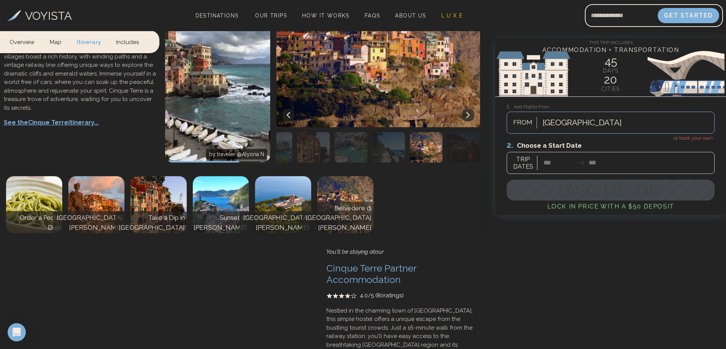
click at [158, 213] on p "Take a Dip in [GEOGRAPHIC_DATA]" at bounding box center [151, 222] width 68 height 19
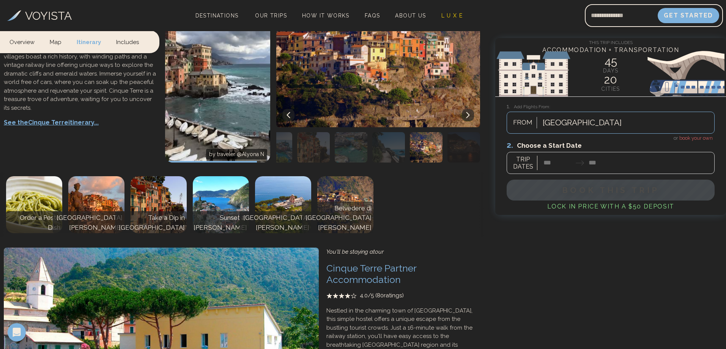
drag, startPoint x: 96, startPoint y: 170, endPoint x: 104, endPoint y: 170, distance: 8.0
click at [96, 176] on img at bounding box center [96, 204] width 56 height 57
click at [350, 176] on img at bounding box center [345, 204] width 56 height 57
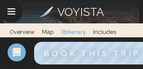
scroll to position [2969, 0]
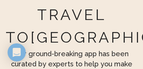
scroll to position [46, 0]
